Goal: Transaction & Acquisition: Obtain resource

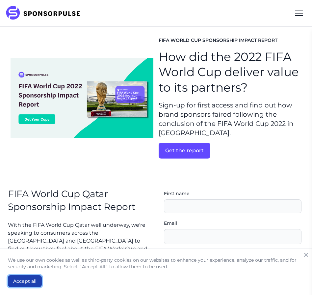
click at [31, 279] on button "Accept all" at bounding box center [25, 281] width 34 height 12
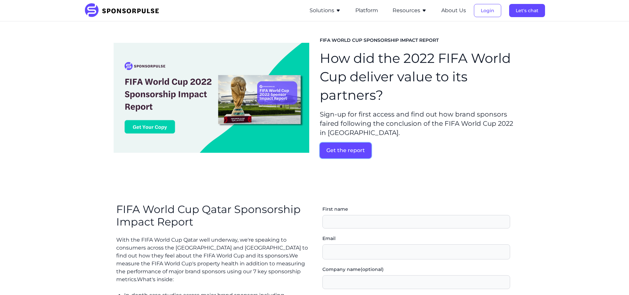
drag, startPoint x: 341, startPoint y: 151, endPoint x: 344, endPoint y: 146, distance: 5.0
click at [341, 151] on button "Get the report" at bounding box center [346, 151] width 52 height 16
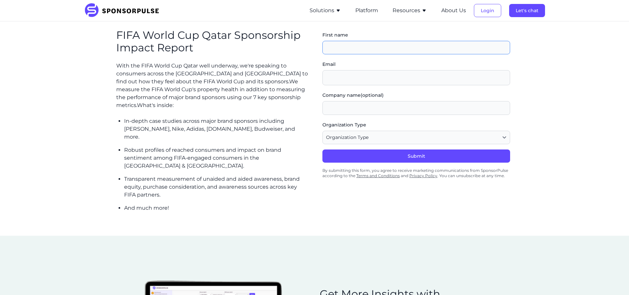
click at [359, 48] on input "First name" at bounding box center [416, 48] width 188 height 14
type input "Kayleigh"
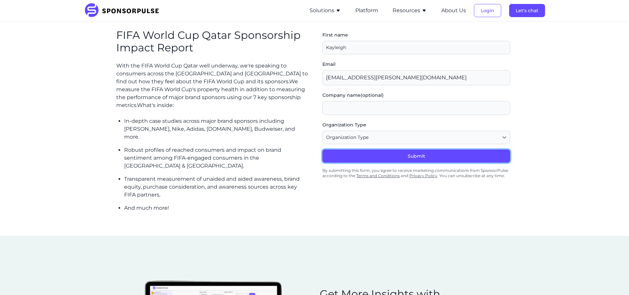
click at [391, 155] on button "Submit" at bounding box center [416, 155] width 188 height 13
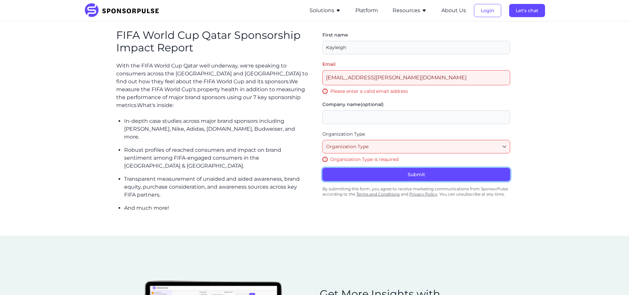
scroll to position [200, 0]
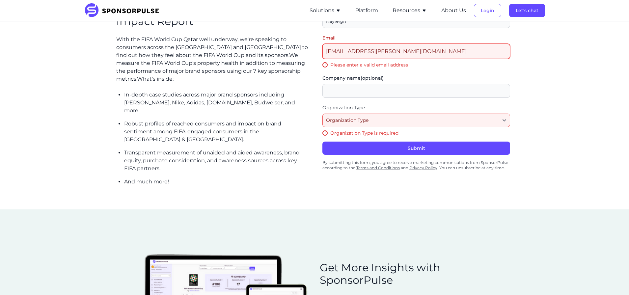
click at [423, 48] on input "[EMAIL_ADDRESS][PERSON_NAME][DOMAIN_NAME]" at bounding box center [416, 51] width 188 height 15
type input "[EMAIL_ADDRESS][DOMAIN_NAME]"
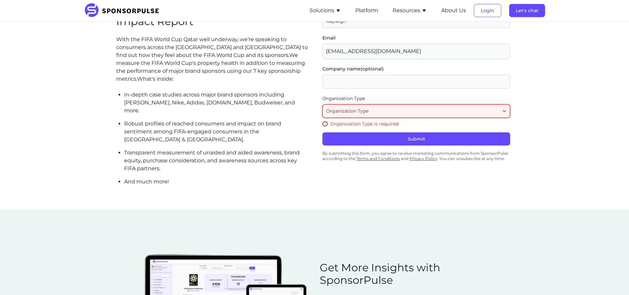
click at [370, 112] on select "Organization Type Agency or Consultancy Property Brand (Sponsor) Other" at bounding box center [416, 111] width 188 height 14
select select "Agency or Consultancy"
click at [324, 104] on select "Organization Type Agency or Consultancy Property Brand (Sponsor) Other" at bounding box center [416, 111] width 188 height 14
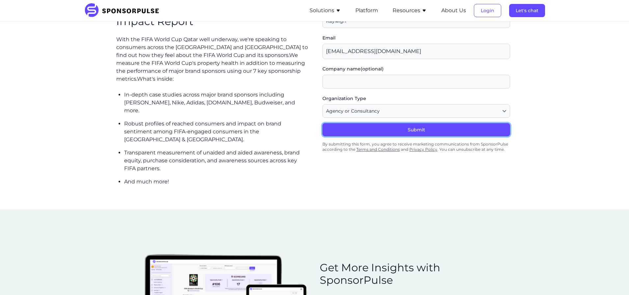
click at [397, 131] on button "Submit" at bounding box center [416, 129] width 188 height 13
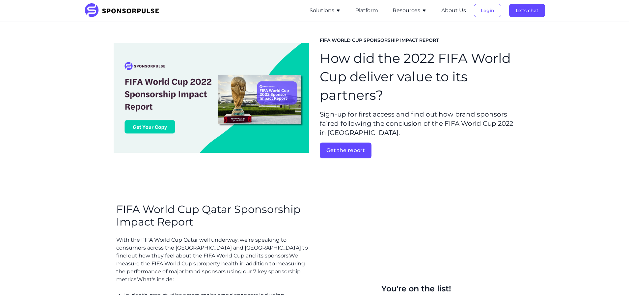
scroll to position [99, 0]
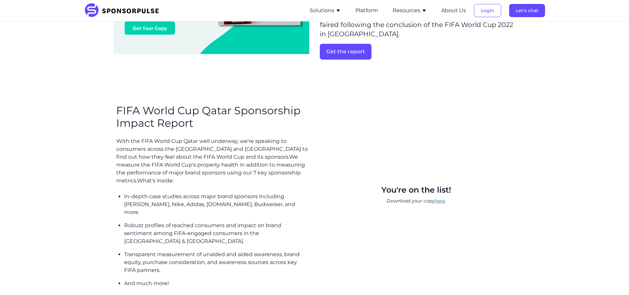
click at [442, 198] on link "here" at bounding box center [439, 201] width 10 height 6
